Goal: Information Seeking & Learning: Learn about a topic

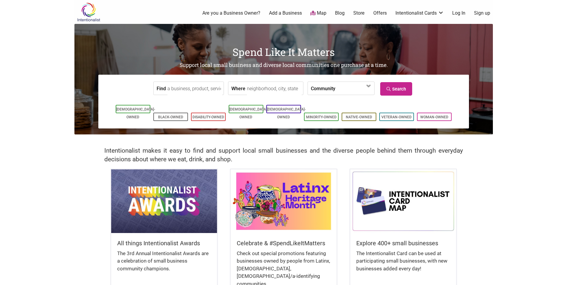
click at [177, 209] on img at bounding box center [164, 201] width 106 height 63
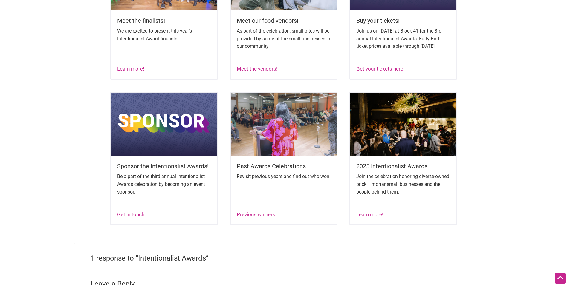
scroll to position [304, 0]
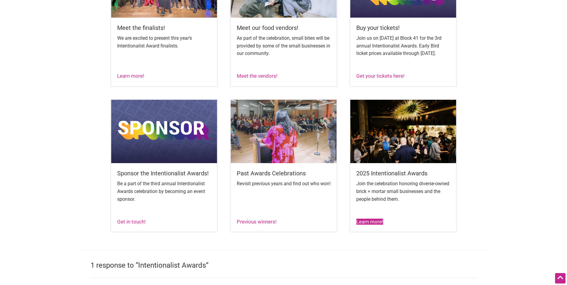
click at [380, 225] on link "Learn more!" at bounding box center [369, 222] width 27 height 6
click at [426, 149] on img at bounding box center [403, 131] width 106 height 63
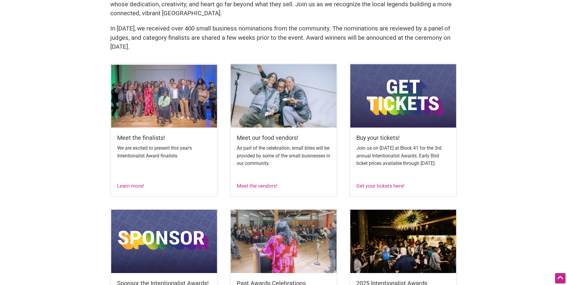
scroll to position [185, 0]
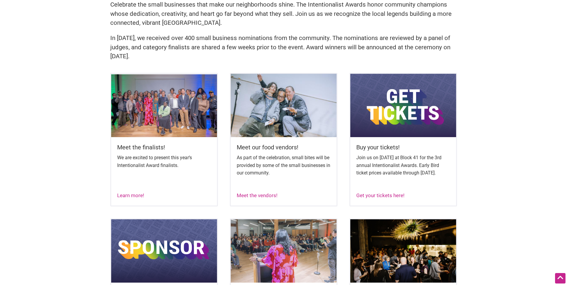
click at [371, 117] on img at bounding box center [403, 105] width 106 height 63
